Goal: Register for event/course

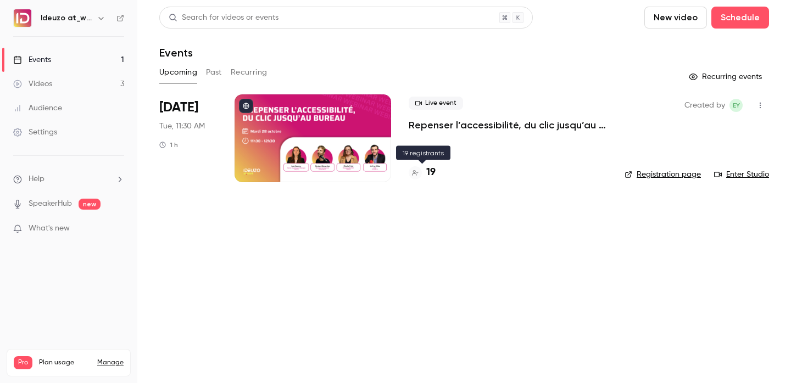
click at [433, 176] on h4 "19" at bounding box center [430, 172] width 9 height 15
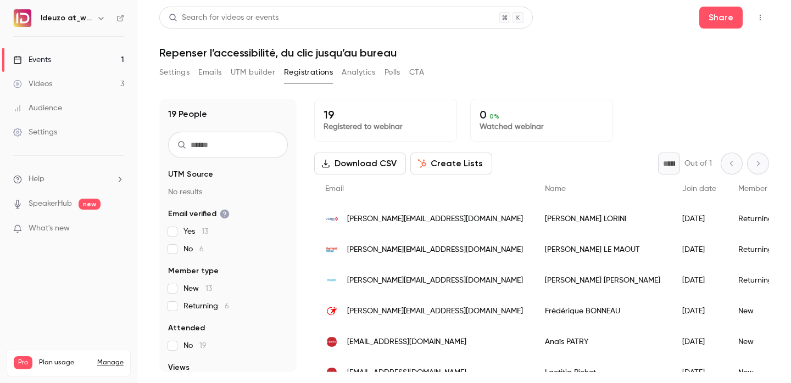
click at [70, 52] on link "Events 1" at bounding box center [68, 60] width 137 height 24
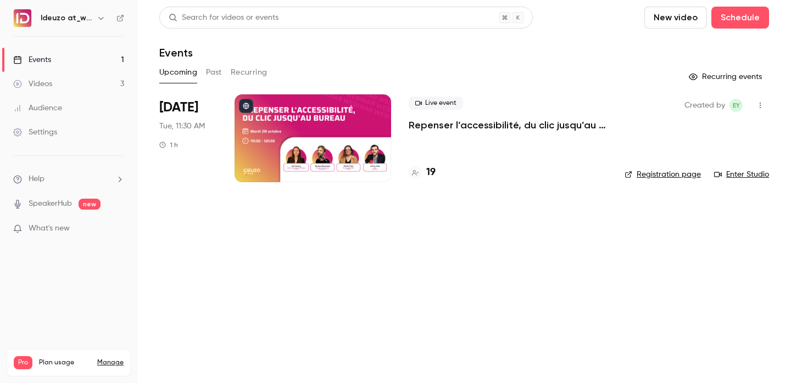
click at [317, 138] on div at bounding box center [312, 138] width 156 height 88
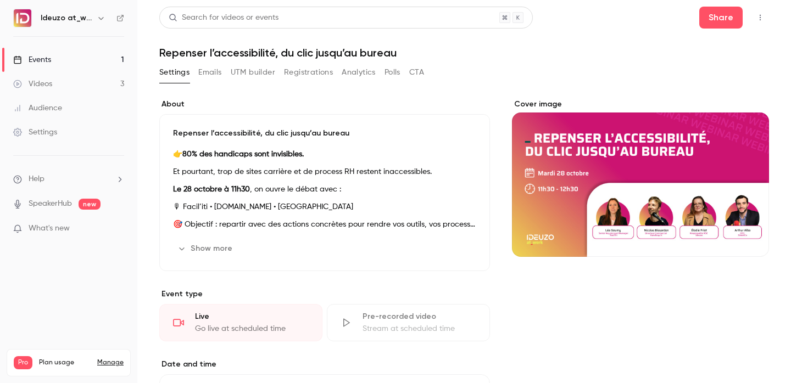
click at [113, 48] on link "Events 1" at bounding box center [68, 60] width 137 height 24
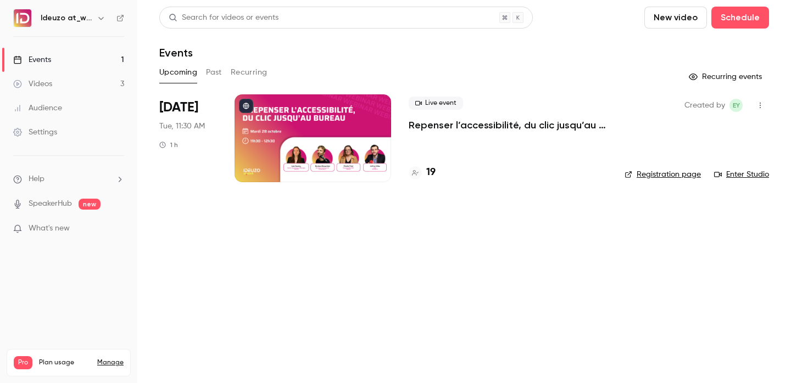
click at [670, 175] on link "Registration page" at bounding box center [662, 174] width 76 height 11
click at [107, 58] on link "Events 1" at bounding box center [68, 60] width 137 height 24
click at [429, 172] on h4 "19" at bounding box center [430, 172] width 9 height 15
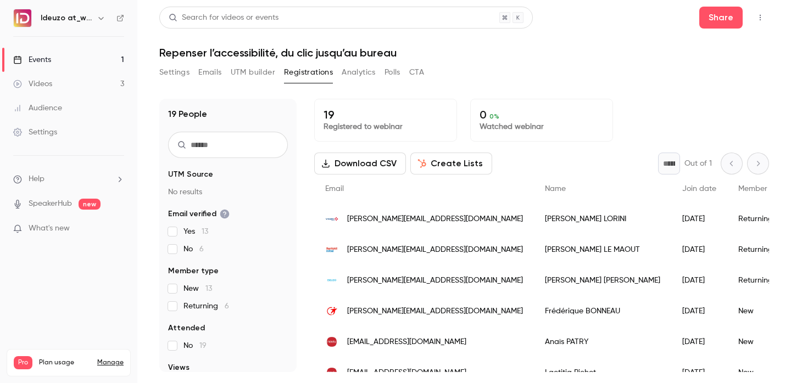
click at [102, 60] on link "Events 1" at bounding box center [68, 60] width 137 height 24
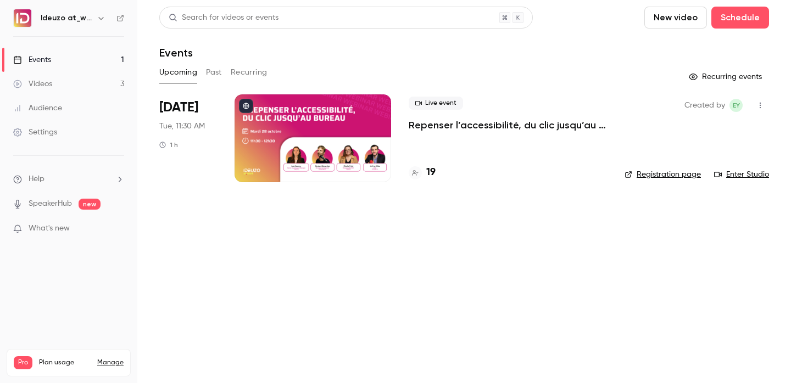
click at [427, 176] on h4 "19" at bounding box center [430, 172] width 9 height 15
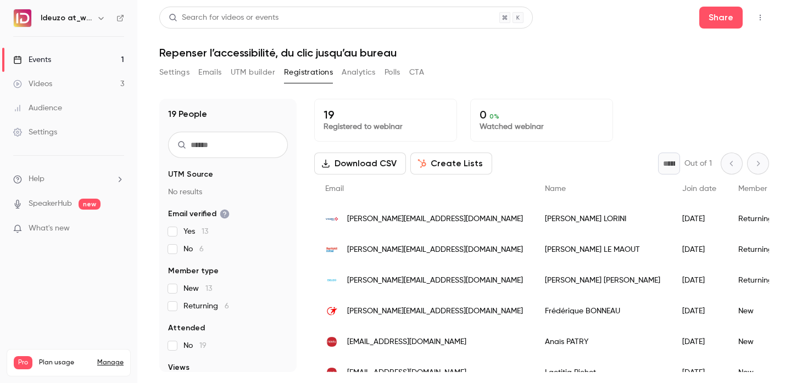
click at [100, 61] on link "Events 1" at bounding box center [68, 60] width 137 height 24
